Goal: Transaction & Acquisition: Purchase product/service

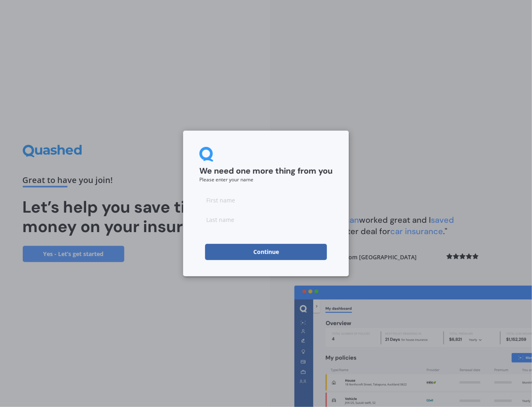
click at [233, 201] on input at bounding box center [265, 200] width 133 height 16
type input "[PERSON_NAME]"
click at [270, 253] on button "Continue" at bounding box center [266, 252] width 122 height 16
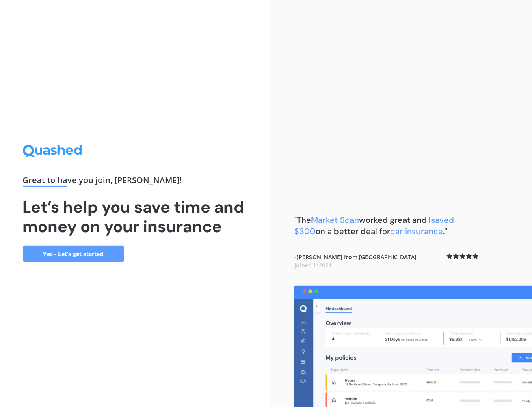
click at [62, 251] on link "Yes - Let’s get started" at bounding box center [73, 254] width 101 height 16
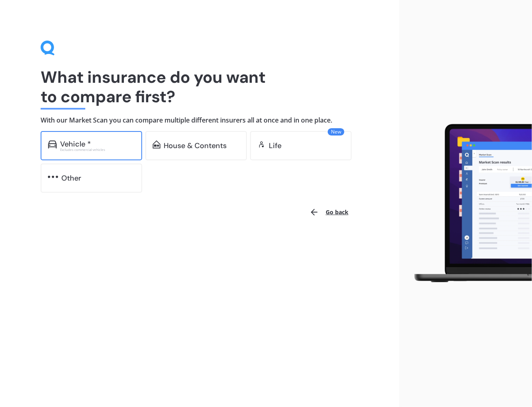
click at [68, 153] on div "Vehicle * Excludes commercial vehicles" at bounding box center [91, 145] width 101 height 29
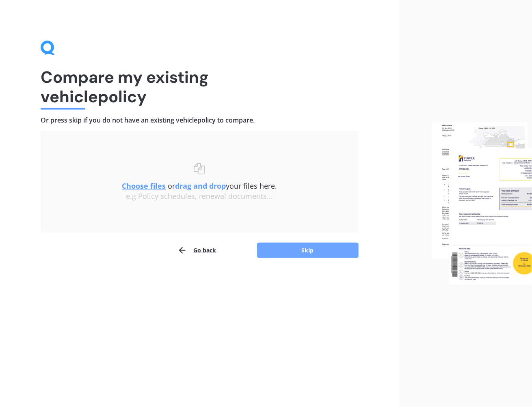
click at [300, 252] on button "Skip" at bounding box center [307, 250] width 101 height 15
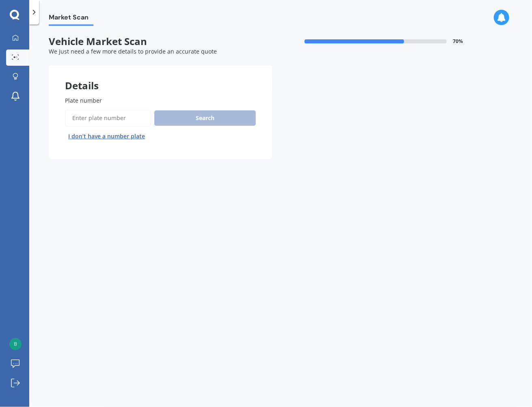
click at [89, 118] on input "Plate number" at bounding box center [108, 118] width 86 height 17
type input "e"
type input "jty596"
click at [197, 116] on button "Search" at bounding box center [204, 117] width 101 height 15
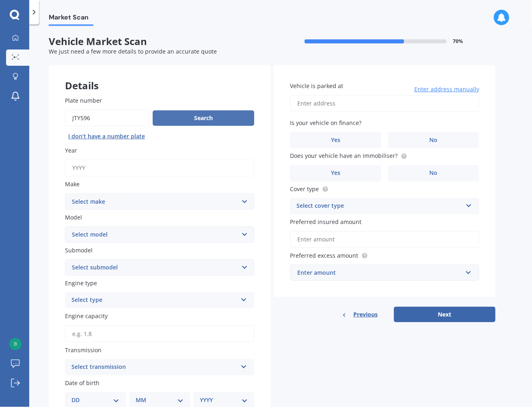
click at [195, 115] on button "Search" at bounding box center [203, 117] width 101 height 15
click at [77, 170] on input "Year" at bounding box center [159, 167] width 189 height 17
type input "2016"
click at [106, 201] on select "Select make AC ALFA ROMEO ASTON [PERSON_NAME] AUDI AUSTIN BEDFORD Bentley BMW B…" at bounding box center [159, 202] width 189 height 16
select select "TOYOTA"
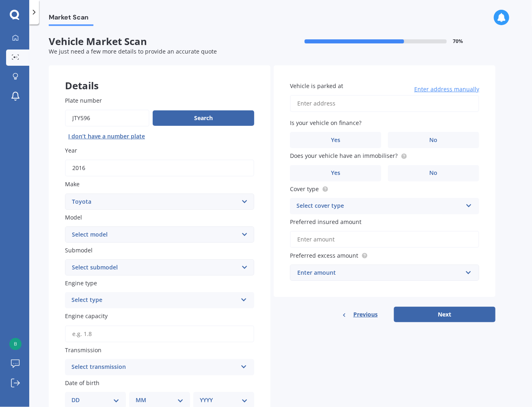
click at [65, 194] on select "Select make AC ALFA ROMEO ASTON [PERSON_NAME] AUDI AUSTIN BEDFORD Bentley BMW B…" at bounding box center [159, 202] width 189 height 16
click at [120, 233] on select "Select model 4 Runner 86 [PERSON_NAME] Alphard Altezza Aqua Aristo Aurion Auris…" at bounding box center [159, 234] width 189 height 16
select select "HIACE"
click at [65, 226] on select "Select model 4 Runner 86 [PERSON_NAME] Alphard Altezza Aqua Aristo Aurion Auris…" at bounding box center [159, 234] width 189 height 16
click at [124, 268] on select "Select submodel Diesel Light Van Turbo Diesel Turbo diesel 4WD Van Van petrol 4…" at bounding box center [159, 267] width 189 height 16
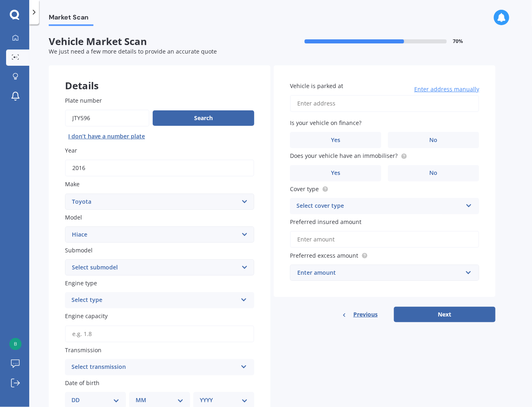
select select "TURBO DIESEL"
click at [65, 259] on select "Select submodel Diesel Light Van Turbo Diesel Turbo diesel 4WD Van Van petrol 4…" at bounding box center [159, 267] width 189 height 16
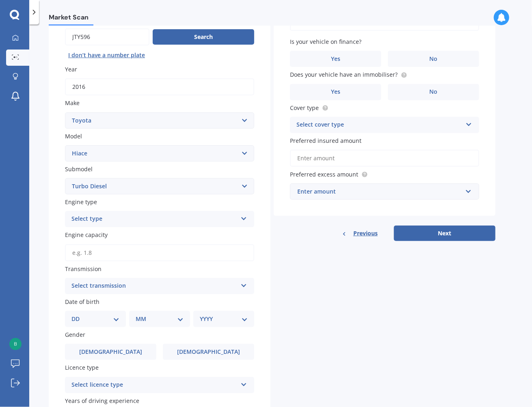
scroll to position [162, 0]
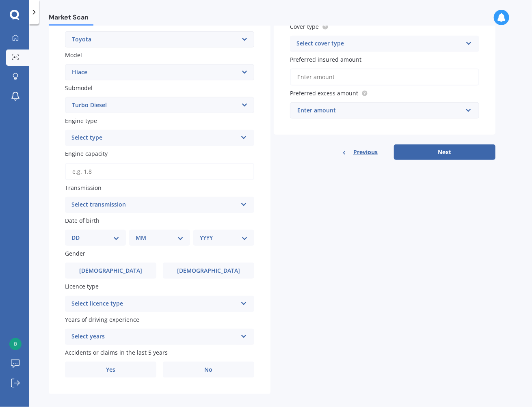
click at [133, 138] on div "Select type" at bounding box center [154, 138] width 166 height 10
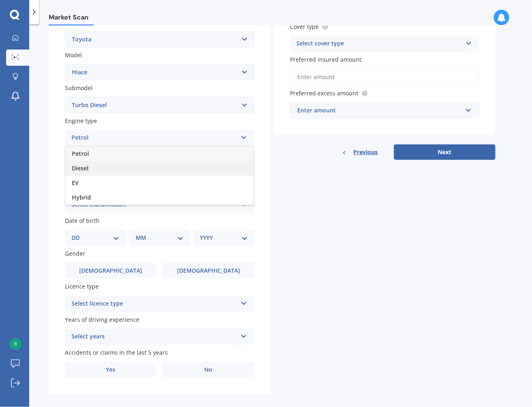
click at [136, 163] on div "Diesel" at bounding box center [159, 168] width 188 height 15
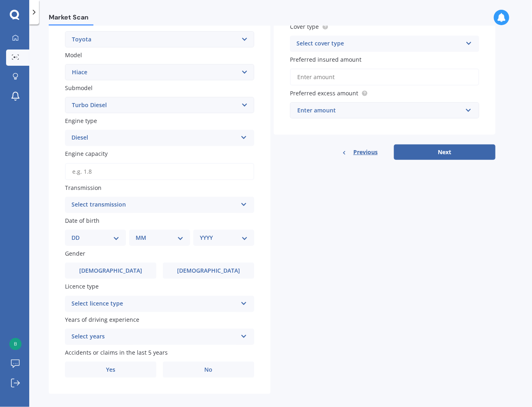
click at [126, 171] on input "Engine capacity" at bounding box center [159, 171] width 189 height 17
type input "3.0"
click at [108, 205] on div "Select transmission" at bounding box center [154, 205] width 166 height 10
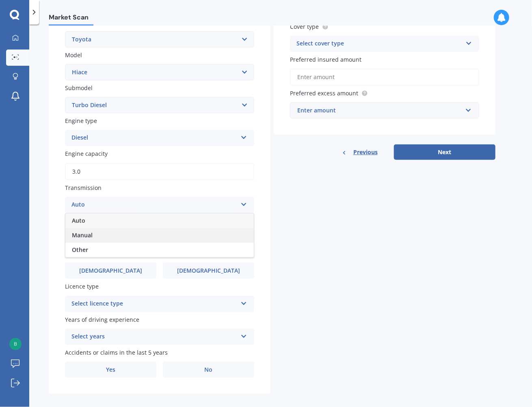
click at [87, 237] on span "Manual" at bounding box center [82, 235] width 21 height 8
click at [118, 237] on select "DD 01 02 03 04 05 06 07 08 09 10 11 12 13 14 15 16 17 18 19 20 21 22 23 24 25 2…" at bounding box center [95, 237] width 48 height 9
select select "25"
click at [78, 233] on select "DD 01 02 03 04 05 06 07 08 09 10 11 12 13 14 15 16 17 18 19 20 21 22 23 24 25 2…" at bounding box center [95, 237] width 48 height 9
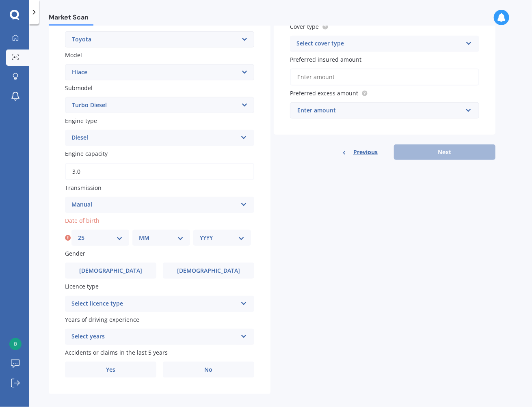
click at [182, 236] on select "MM 01 02 03 04 05 06 07 08 09 10 11 12" at bounding box center [161, 237] width 45 height 9
select select "07"
click at [139, 233] on select "MM 01 02 03 04 05 06 07 08 09 10 11 12" at bounding box center [161, 237] width 45 height 9
click at [238, 237] on select "YYYY 2025 2024 2023 2022 2021 2020 2019 2018 2017 2016 2015 2014 2013 2012 2011…" at bounding box center [222, 237] width 45 height 9
select select "1957"
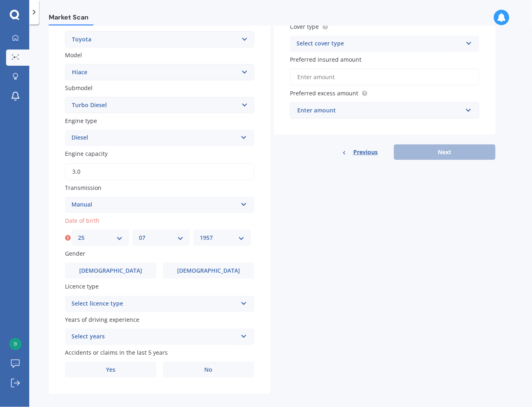
click at [200, 233] on select "YYYY 2025 2024 2023 2022 2021 2020 2019 2018 2017 2016 2015 2014 2013 2012 2011…" at bounding box center [222, 237] width 45 height 9
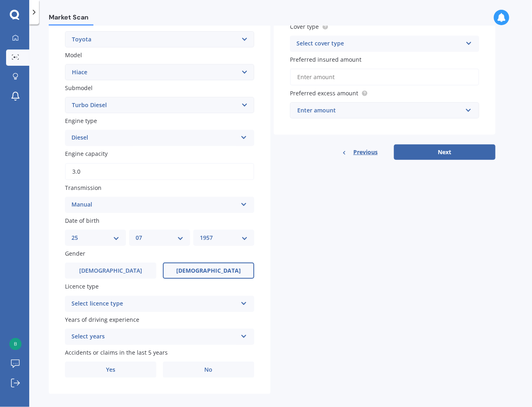
click at [208, 271] on span "[DEMOGRAPHIC_DATA]" at bounding box center [208, 270] width 65 height 7
click at [0, 0] on input "[DEMOGRAPHIC_DATA]" at bounding box center [0, 0] width 0 height 0
click at [115, 304] on div "Select licence type" at bounding box center [154, 304] width 166 height 10
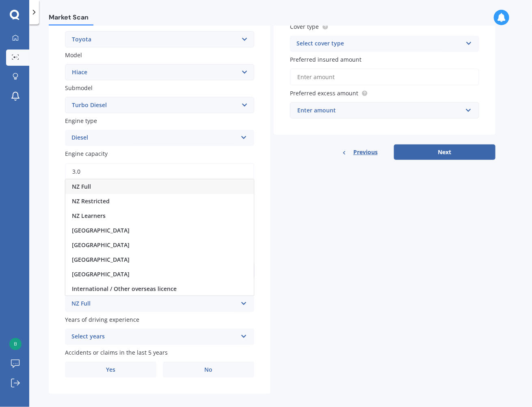
click at [155, 187] on div "NZ Full" at bounding box center [159, 186] width 188 height 15
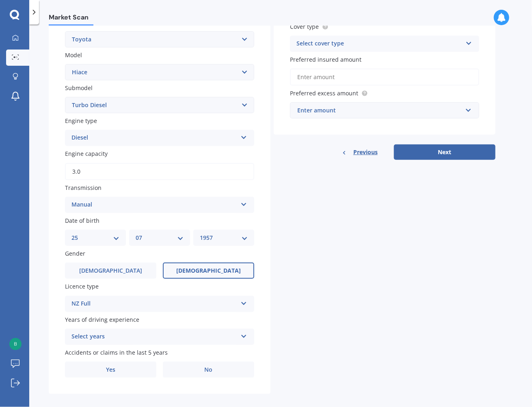
click at [118, 338] on div "Select years" at bounding box center [154, 337] width 166 height 10
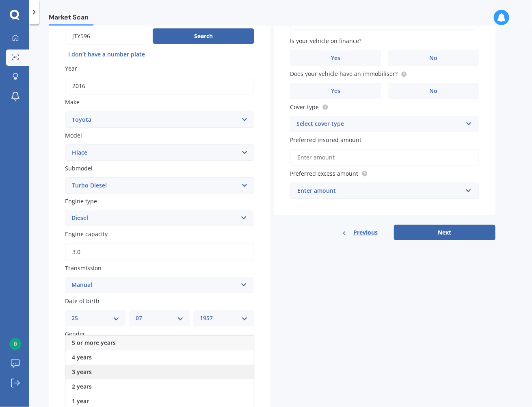
scroll to position [81, 0]
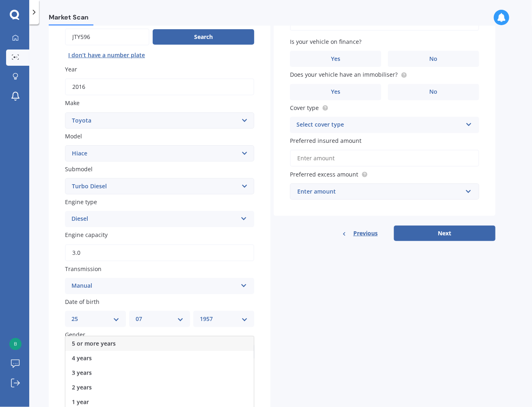
click at [118, 342] on div "5 or more years" at bounding box center [159, 343] width 188 height 15
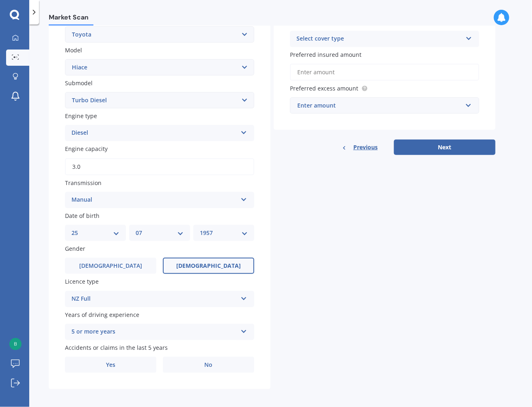
scroll to position [169, 0]
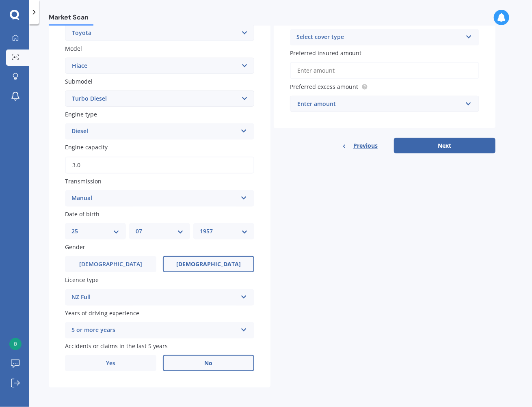
click at [207, 364] on span "No" at bounding box center [209, 363] width 8 height 7
click at [0, 0] on input "No" at bounding box center [0, 0] width 0 height 0
click at [220, 364] on label "No" at bounding box center [208, 363] width 91 height 16
click at [0, 0] on input "No" at bounding box center [0, 0] width 0 height 0
click at [336, 34] on div "Select cover type" at bounding box center [379, 37] width 166 height 10
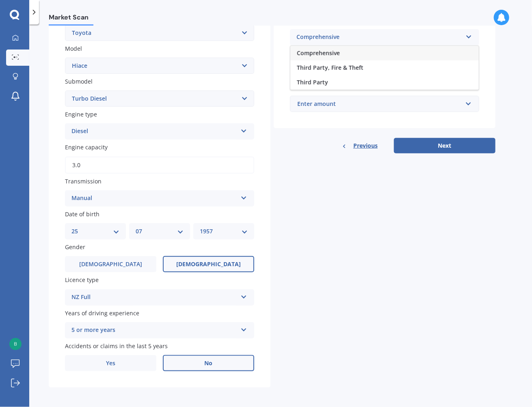
click at [331, 49] on span "Comprehensive" at bounding box center [318, 53] width 43 height 8
click at [336, 71] on input "Preferred insured amount" at bounding box center [384, 70] width 189 height 17
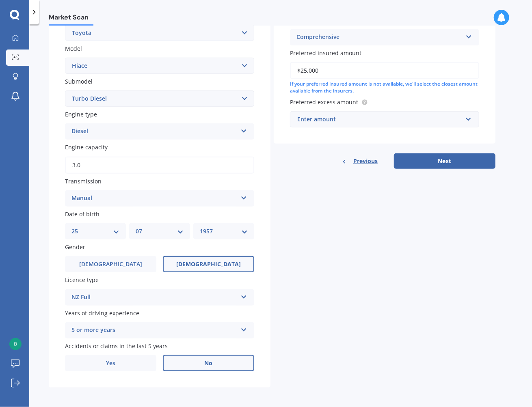
type input "$25,000"
click at [362, 118] on div "Enter amount" at bounding box center [379, 119] width 165 height 9
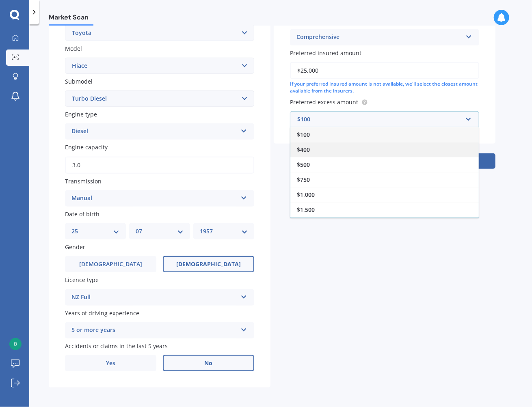
click at [321, 149] on div "$400" at bounding box center [384, 149] width 188 height 15
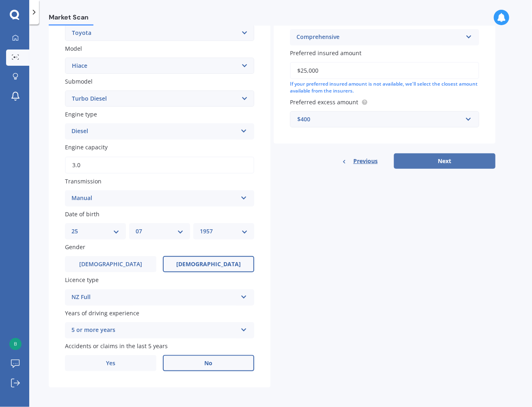
click at [433, 160] on button "Next" at bounding box center [444, 160] width 101 height 15
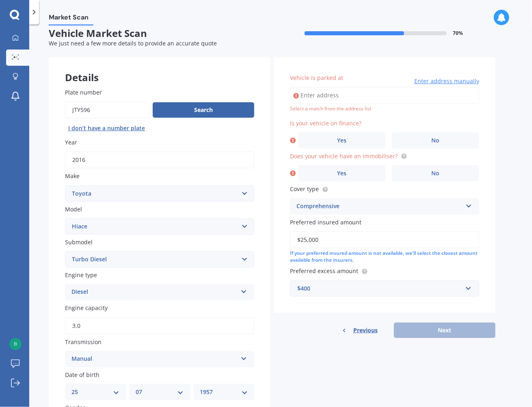
scroll to position [0, 0]
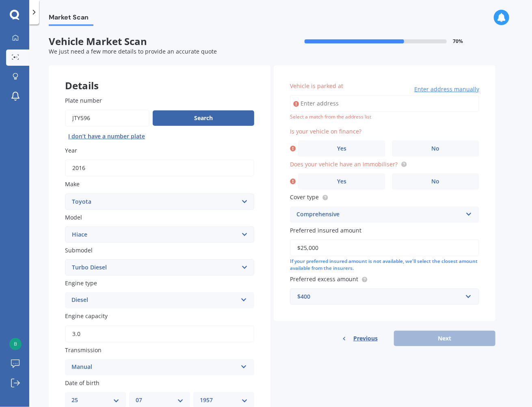
click at [324, 105] on input "Vehicle is parked at" at bounding box center [384, 103] width 189 height 17
type input "[STREET_ADDRESS]"
click at [343, 149] on span "Yes" at bounding box center [342, 148] width 10 height 7
click at [0, 0] on input "Yes" at bounding box center [0, 0] width 0 height 0
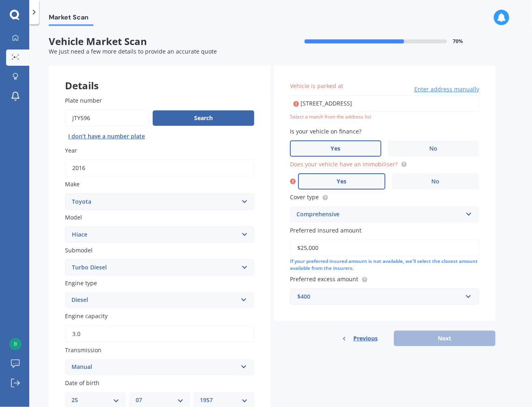
click at [345, 184] on span "Yes" at bounding box center [342, 181] width 10 height 7
click at [0, 0] on input "Yes" at bounding box center [0, 0] width 0 height 0
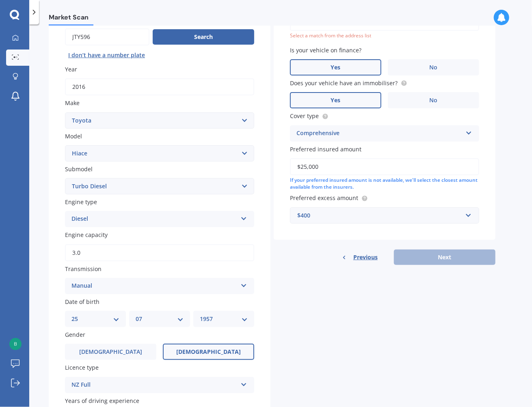
click at [437, 260] on div "Previous Next" at bounding box center [384, 257] width 222 height 15
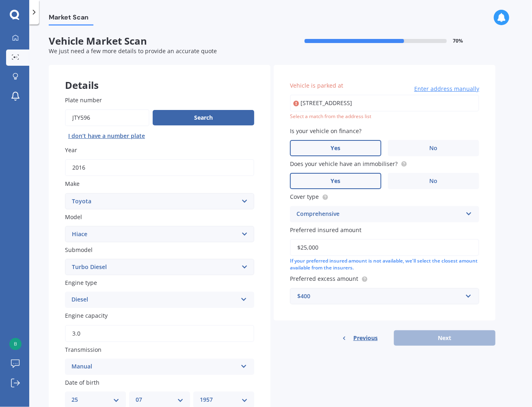
scroll to position [0, 0]
click at [375, 103] on input "[STREET_ADDRESS]" at bounding box center [384, 103] width 189 height 17
click at [443, 101] on input "[STREET_ADDRESS]" at bounding box center [384, 103] width 189 height 17
click at [446, 87] on span "Enter address manually" at bounding box center [446, 89] width 65 height 8
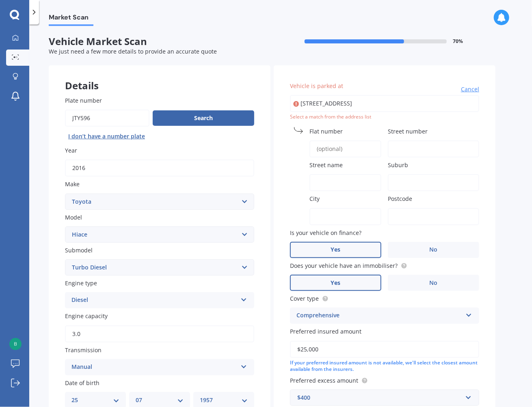
click at [426, 105] on input "[STREET_ADDRESS]" at bounding box center [384, 103] width 189 height 17
click at [415, 132] on span "Street number" at bounding box center [407, 131] width 40 height 8
click at [415, 140] on input "Street number" at bounding box center [432, 148] width 91 height 17
click at [464, 103] on input "[STREET_ADDRESS]" at bounding box center [384, 103] width 189 height 17
click at [298, 101] on icon at bounding box center [296, 104] width 6 height 8
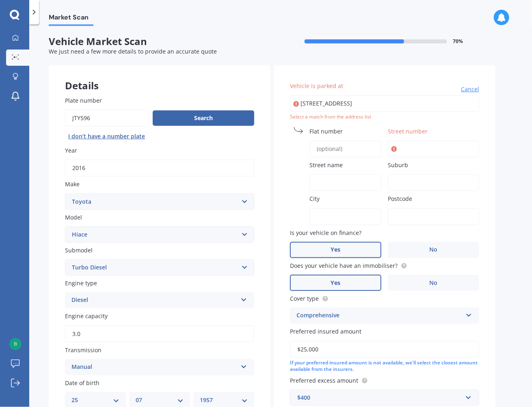
click at [413, 149] on input "Street number" at bounding box center [432, 148] width 91 height 17
type input "20 neudorf"
type input "tasman"
type input "7175"
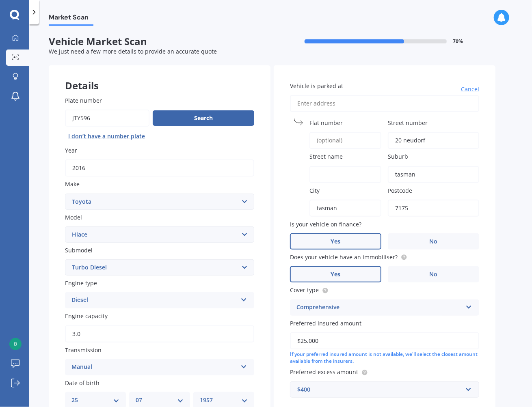
click at [331, 172] on input "Street name" at bounding box center [345, 174] width 72 height 17
drag, startPoint x: 366, startPoint y: 172, endPoint x: 303, endPoint y: 178, distance: 62.7
click at [303, 178] on div "Street name [GEOGRAPHIC_DATA]" at bounding box center [335, 167] width 91 height 30
type input "[GEOGRAPHIC_DATA]"
click at [349, 196] on div "City tasman" at bounding box center [335, 201] width 91 height 30
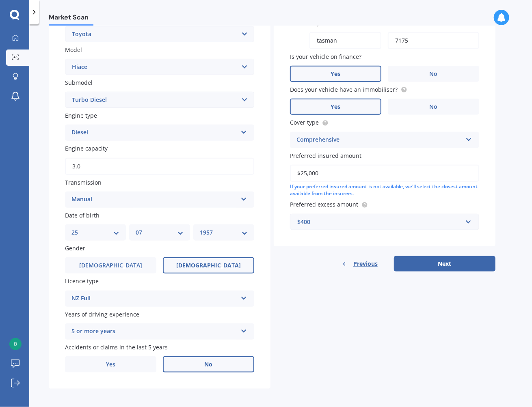
scroll to position [169, 0]
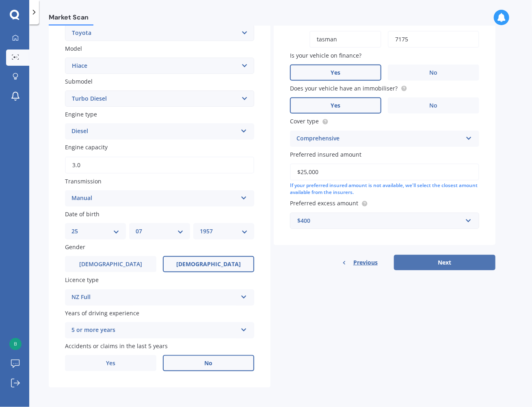
click at [440, 262] on button "Next" at bounding box center [444, 262] width 101 height 15
select select "25"
select select "07"
select select "1957"
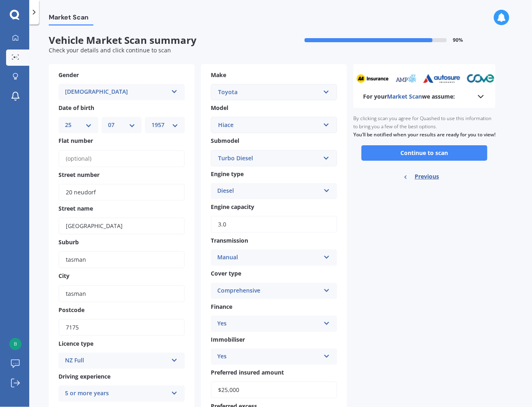
scroll to position [0, 0]
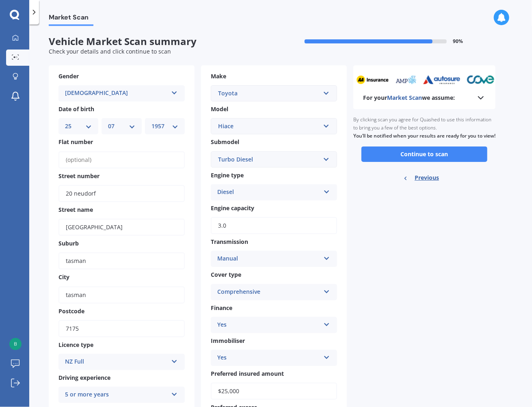
click at [483, 95] on icon at bounding box center [481, 98] width 10 height 10
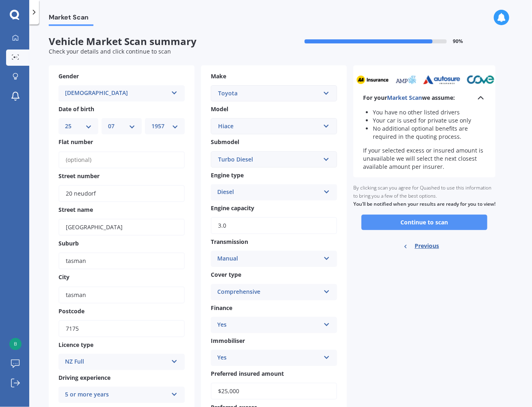
click at [424, 230] on button "Continue to scan" at bounding box center [424, 222] width 126 height 15
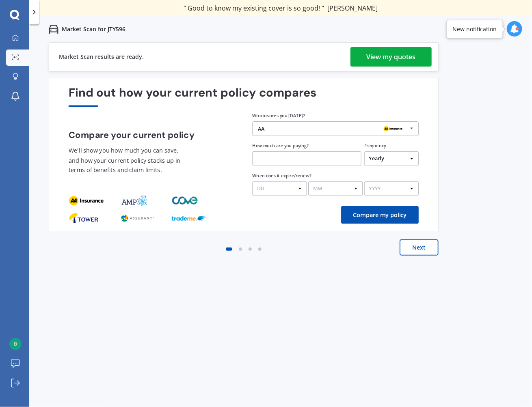
click at [381, 57] on div "View my quotes" at bounding box center [390, 56] width 49 height 19
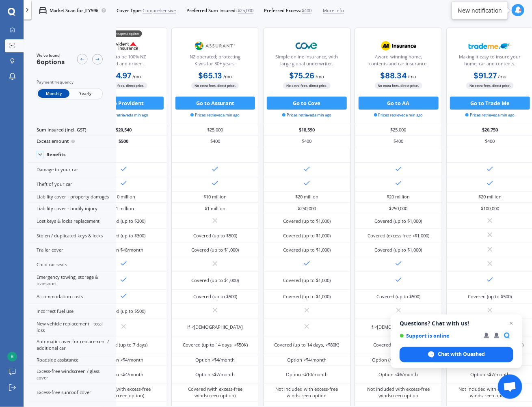
scroll to position [0, 20]
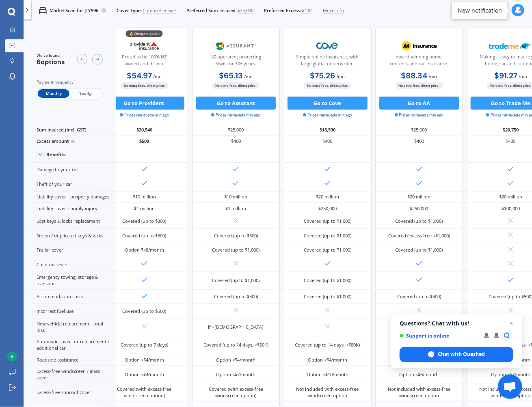
click at [485, 11] on div "New notification" at bounding box center [479, 10] width 44 height 8
click at [515, 10] on icon at bounding box center [517, 9] width 7 height 7
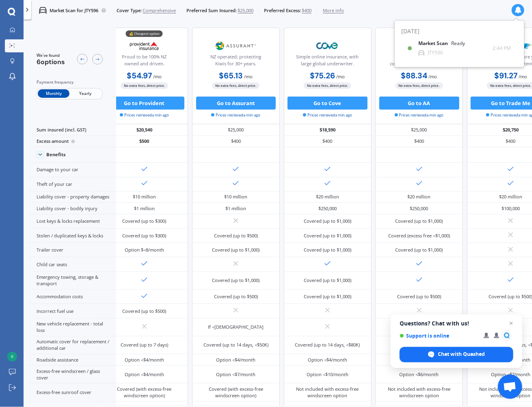
click at [468, 13] on div "Market Scan for JTY596 Cover Type: Comprehensive Preferred Sum Insured: $25,000…" at bounding box center [278, 10] width 508 height 21
click at [84, 92] on span "Yearly" at bounding box center [85, 93] width 32 height 9
